Goal: Information Seeking & Learning: Learn about a topic

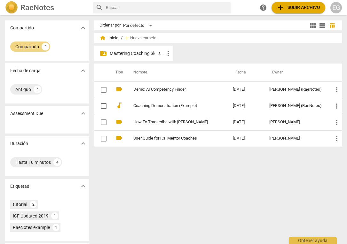
click at [132, 49] on div "folder_shared Mastering Coaching Skills - Generación 32 more_vert" at bounding box center [133, 53] width 79 height 15
click at [336, 6] on div "EG" at bounding box center [336, 8] width 12 height 12
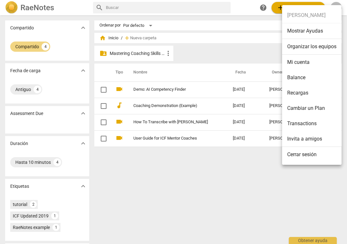
click at [249, 8] on div at bounding box center [173, 122] width 347 height 244
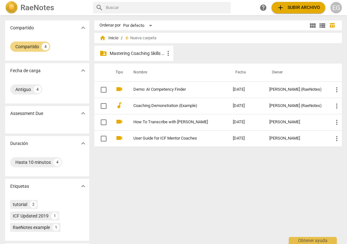
click at [137, 51] on p "Mastering Coaching Skills - Generación 32" at bounding box center [137, 53] width 55 height 7
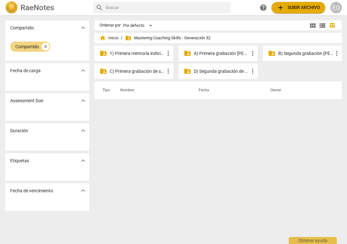
click at [205, 53] on p "A) Primera grabación [PERSON_NAME]" at bounding box center [221, 53] width 55 height 7
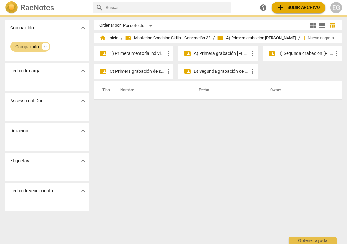
click at [205, 53] on p "A) Primera grabación [PERSON_NAME]" at bounding box center [221, 53] width 55 height 7
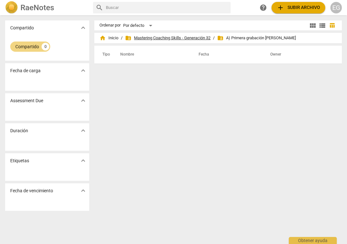
click at [156, 38] on span "folder_shared Mastering Coaching Skills - Generación 32" at bounding box center [167, 38] width 85 height 6
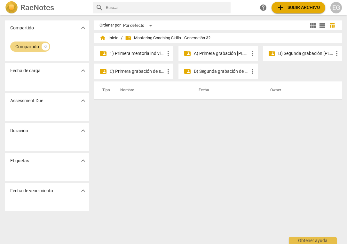
click at [300, 54] on p "B) Segunda grabación [PERSON_NAME]" at bounding box center [305, 53] width 55 height 7
click at [131, 71] on p "C) Primera grabación de septiembre" at bounding box center [137, 71] width 55 height 7
click at [214, 71] on p "D) Segunda grabación de septiembre" at bounding box center [221, 71] width 55 height 7
click at [208, 52] on p "A) Primera grabación [PERSON_NAME]" at bounding box center [221, 53] width 55 height 7
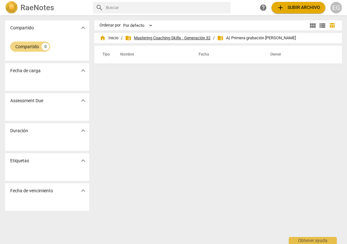
click at [192, 37] on span "folder_shared Mastering Coaching Skills - Generación 32" at bounding box center [167, 38] width 85 height 6
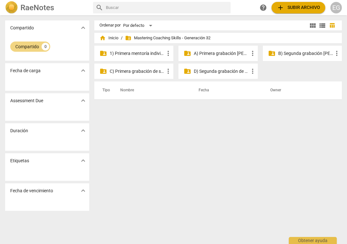
click at [289, 55] on p "B) Segunda grabación [PERSON_NAME]" at bounding box center [305, 53] width 55 height 7
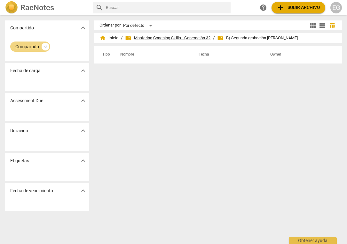
click at [162, 37] on span "folder_shared Mastering Coaching Skills - Generación 32" at bounding box center [167, 38] width 85 height 6
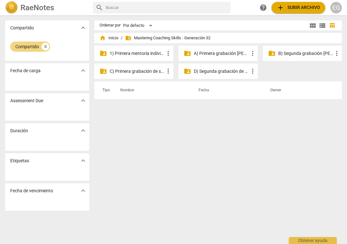
click at [84, 190] on span "expand_more" at bounding box center [83, 191] width 8 height 8
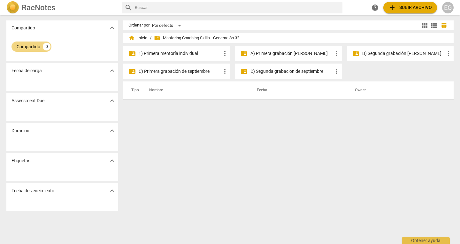
click at [346, 9] on div "EG" at bounding box center [448, 8] width 12 height 12
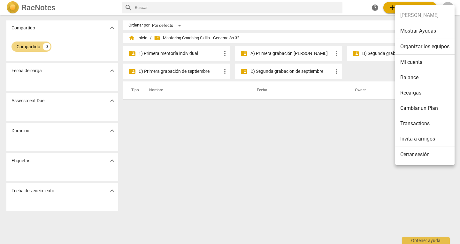
click at [346, 124] on li "Transactions" at bounding box center [424, 123] width 59 height 15
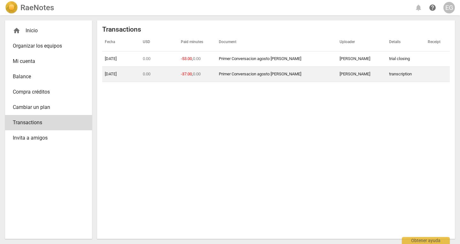
click at [271, 73] on link "Primer Conversacion agosto [PERSON_NAME]" at bounding box center [260, 74] width 82 height 5
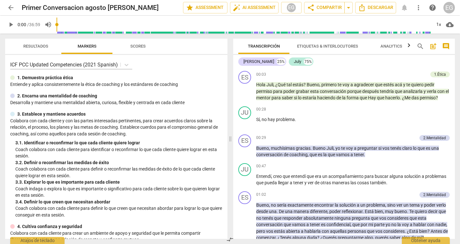
click at [11, 8] on span "arrow_back" at bounding box center [11, 8] width 8 height 8
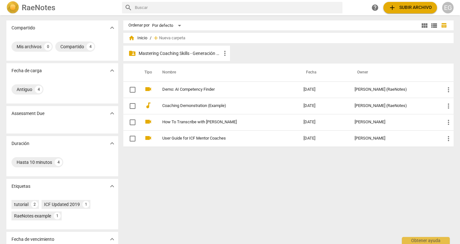
click at [195, 53] on p "Mastering Coaching Skills - Generación 32" at bounding box center [180, 53] width 82 height 7
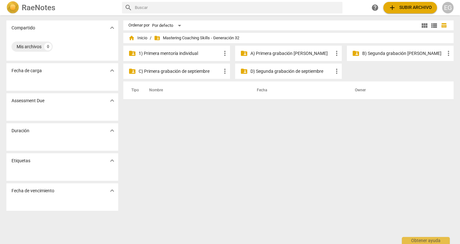
click at [280, 53] on p "A) Primera grabación [PERSON_NAME]" at bounding box center [291, 53] width 82 height 7
click at [403, 52] on p "B) Segunda grabación [PERSON_NAME]" at bounding box center [403, 53] width 82 height 7
click at [170, 54] on p "1) Primera mentoría individual" at bounding box center [180, 53] width 82 height 7
click at [188, 72] on p "C) Primera grabación de septiembre" at bounding box center [180, 71] width 82 height 7
click at [279, 53] on p "A) Primera grabación [PERSON_NAME]" at bounding box center [291, 53] width 82 height 7
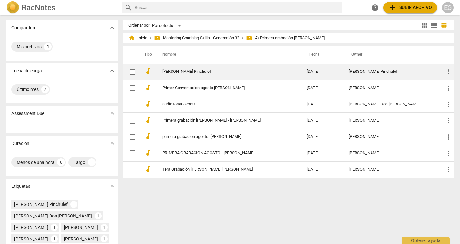
click at [188, 72] on link "[PERSON_NAME] Pinchulef" at bounding box center [222, 71] width 121 height 5
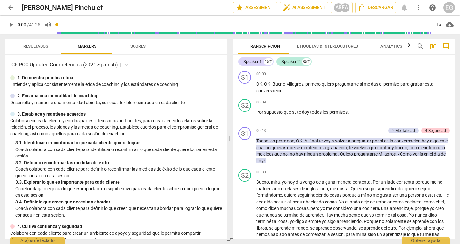
click at [453, 58] on div "Speaker 1 15% Speaker 2 85% S1 play_arrow pause 00:00 + Add competency keyboard…" at bounding box center [344, 147] width 222 height 184
click at [11, 7] on span "arrow_back" at bounding box center [11, 8] width 8 height 8
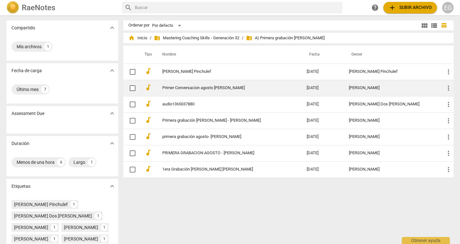
click at [164, 87] on link "Primer Conversacion agosto [PERSON_NAME]" at bounding box center [222, 88] width 121 height 5
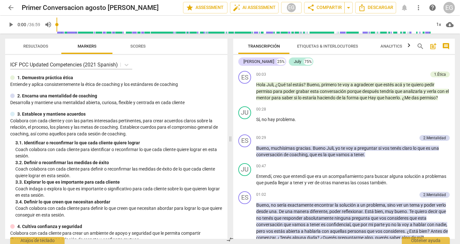
click at [11, 7] on span "arrow_back" at bounding box center [11, 8] width 8 height 8
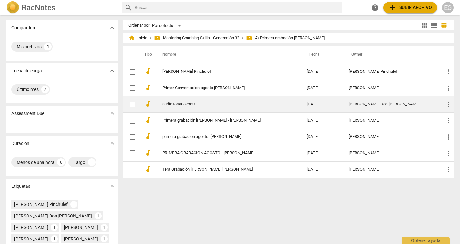
click at [177, 104] on link "audio1365037880" at bounding box center [222, 104] width 121 height 5
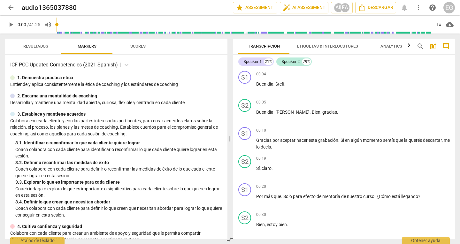
click at [11, 8] on span "arrow_back" at bounding box center [11, 8] width 8 height 8
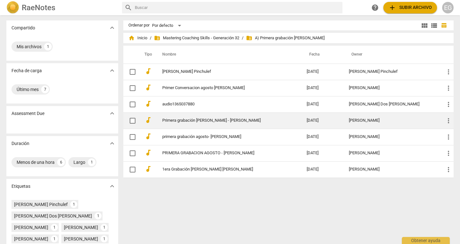
click at [179, 120] on link "Primera grabación [PERSON_NAME] - [PERSON_NAME]" at bounding box center [222, 120] width 121 height 5
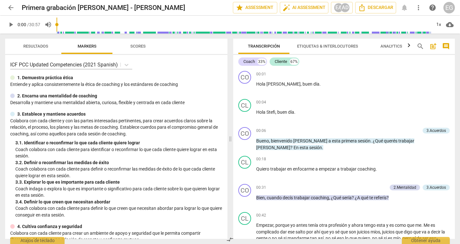
click at [12, 8] on span "arrow_back" at bounding box center [11, 8] width 8 height 8
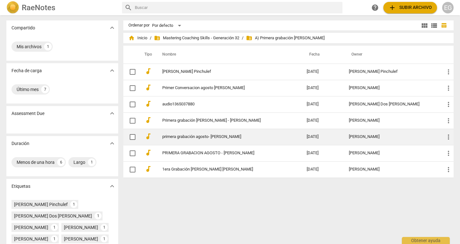
click at [181, 137] on link "primera grabación agosto- [PERSON_NAME]" at bounding box center [222, 137] width 121 height 5
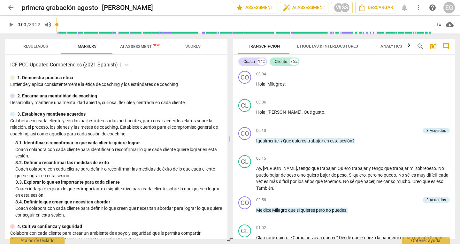
click at [11, 8] on span "arrow_back" at bounding box center [11, 8] width 8 height 8
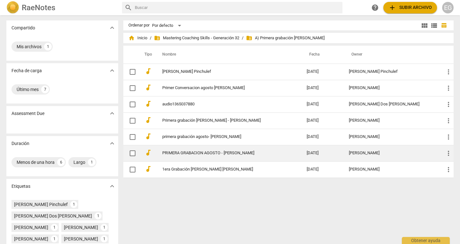
click at [179, 151] on link "PRIMERA GRABACION AGOSTO - [PERSON_NAME]" at bounding box center [222, 153] width 121 height 5
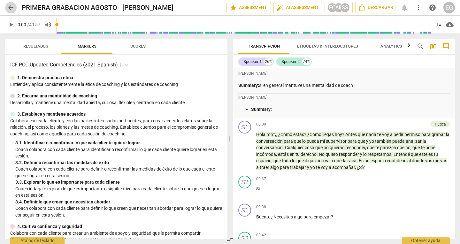
click at [13, 6] on span "arrow_back" at bounding box center [11, 8] width 8 height 8
click at [11, 7] on span "arrow_back" at bounding box center [11, 8] width 8 height 8
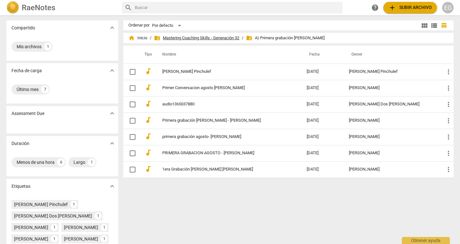
click at [220, 37] on span "folder_shared Mastering Coaching Skills - Generación 32" at bounding box center [196, 38] width 85 height 6
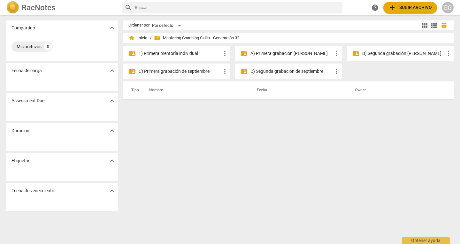
click at [381, 53] on p "B) Segunda grabación [PERSON_NAME]" at bounding box center [403, 53] width 82 height 7
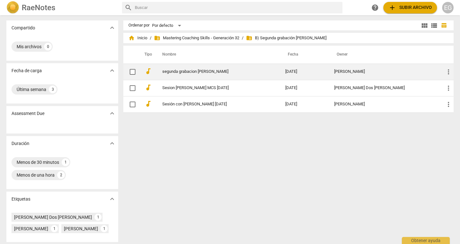
click at [165, 72] on link "segunda grabacion [PERSON_NAME]" at bounding box center [212, 71] width 100 height 5
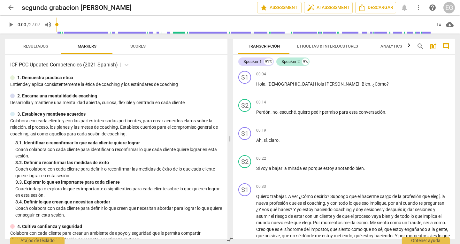
click at [11, 7] on span "arrow_back" at bounding box center [11, 8] width 8 height 8
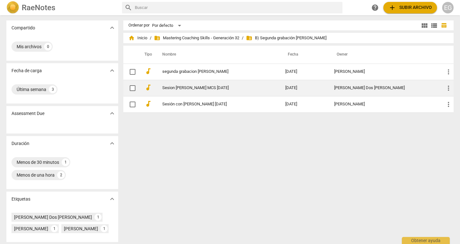
click at [187, 86] on link "Sesion [PERSON_NAME] MCS [DATE]" at bounding box center [212, 88] width 100 height 5
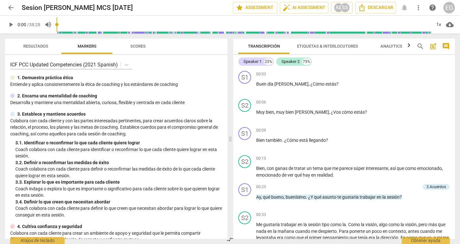
click at [11, 8] on span "arrow_back" at bounding box center [11, 8] width 8 height 8
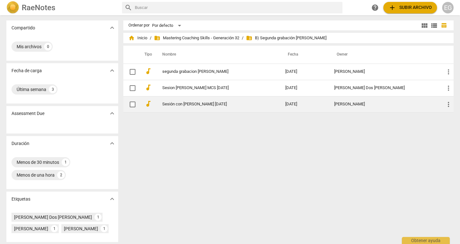
click at [190, 104] on link "Sesión con [PERSON_NAME] [DATE]" at bounding box center [212, 104] width 100 height 5
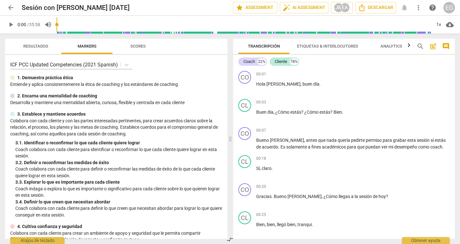
click at [12, 6] on span "arrow_back" at bounding box center [11, 8] width 8 height 8
